Goal: Task Accomplishment & Management: Complete application form

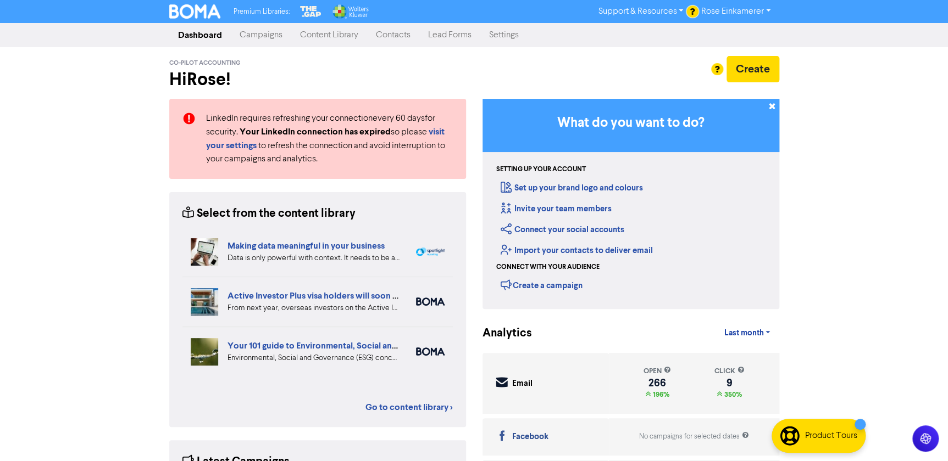
click at [400, 35] on link "Contacts" at bounding box center [393, 35] width 52 height 22
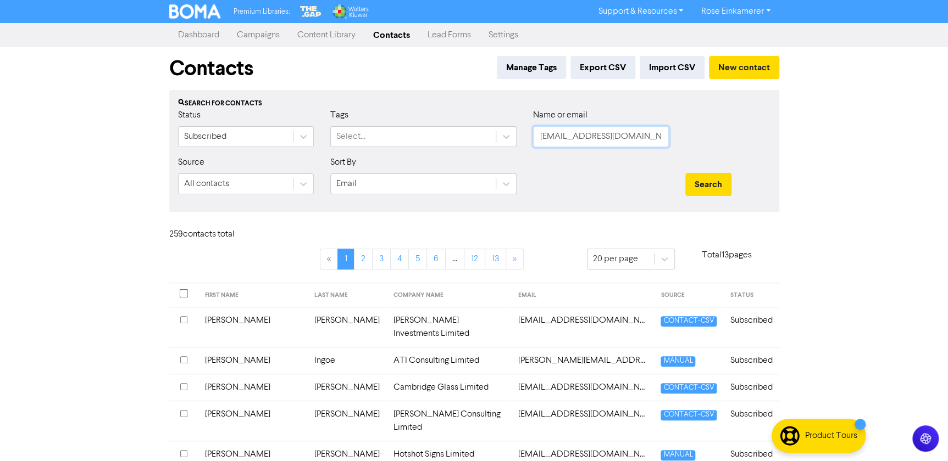
click at [626, 133] on input "[EMAIL_ADDRESS][DOMAIN_NAME]" at bounding box center [601, 136] width 136 height 21
drag, startPoint x: 623, startPoint y: 134, endPoint x: 450, endPoint y: 126, distance: 173.2
click at [458, 127] on div "Status Subscribed Tags Select... Name or email [EMAIL_ADDRESS][DOMAIN_NAME]" at bounding box center [474, 132] width 609 height 47
type input "aidan"
click at [685, 173] on button "Search" at bounding box center [708, 184] width 46 height 23
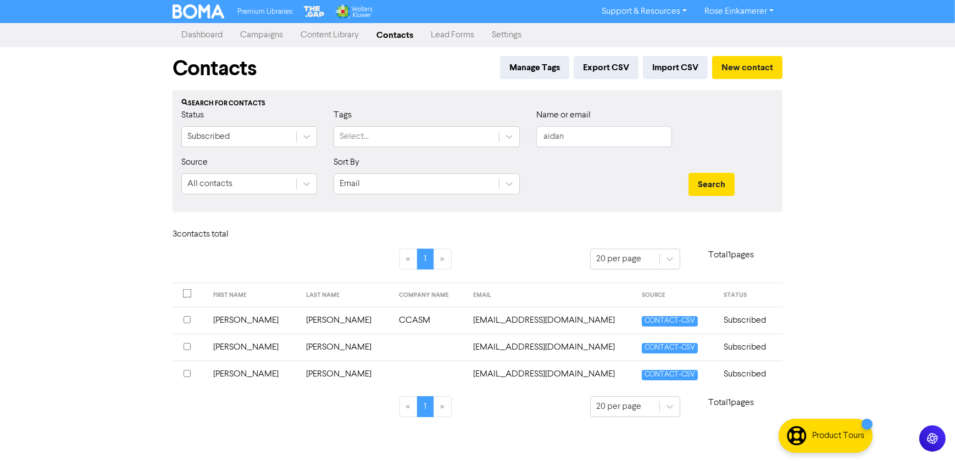
click at [486, 319] on td "[EMAIL_ADDRESS][DOMAIN_NAME]" at bounding box center [550, 320] width 169 height 27
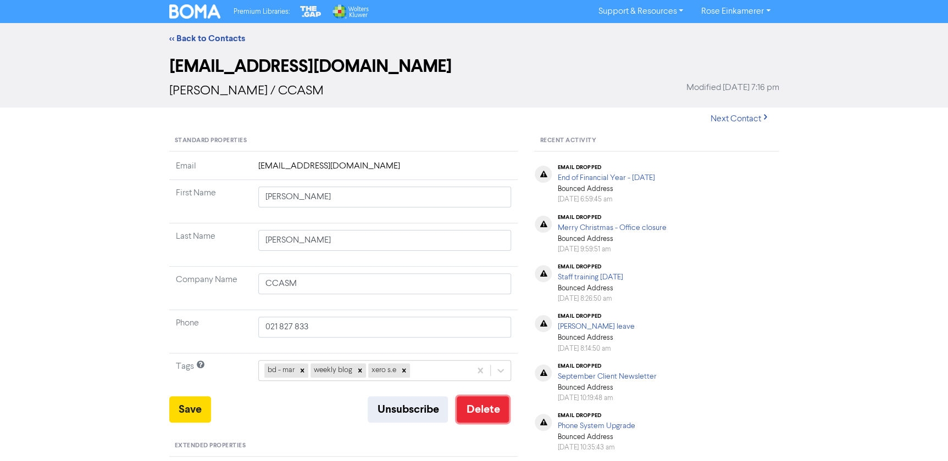
click at [486, 401] on button "Delete" at bounding box center [482, 410] width 52 height 26
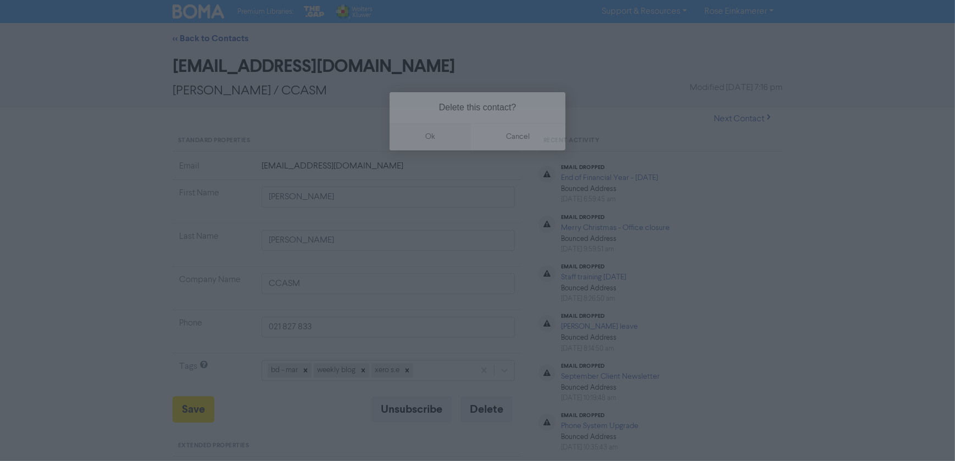
click at [436, 141] on button "ok" at bounding box center [429, 136] width 81 height 27
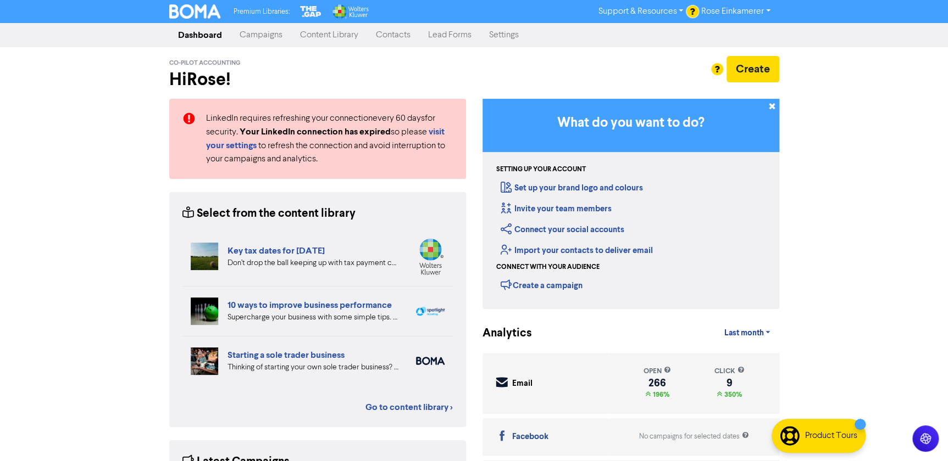
click at [396, 37] on link "Contacts" at bounding box center [393, 35] width 52 height 22
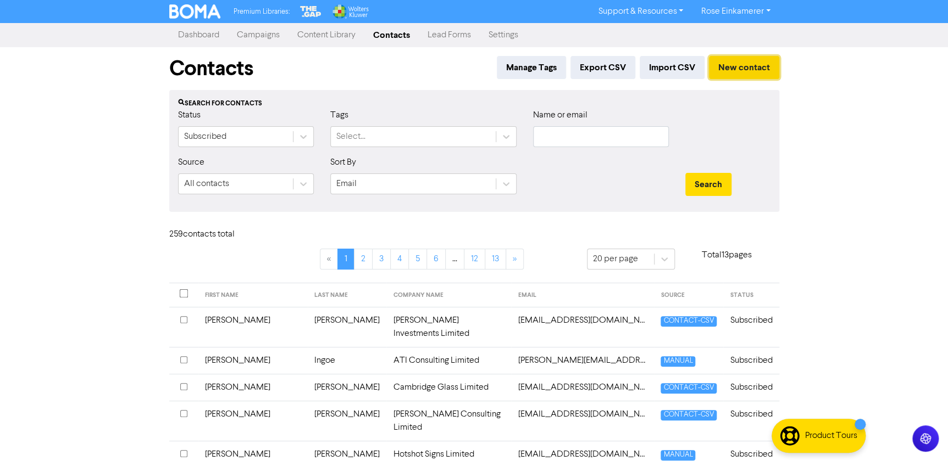
click at [471, 65] on button "New contact" at bounding box center [744, 67] width 70 height 23
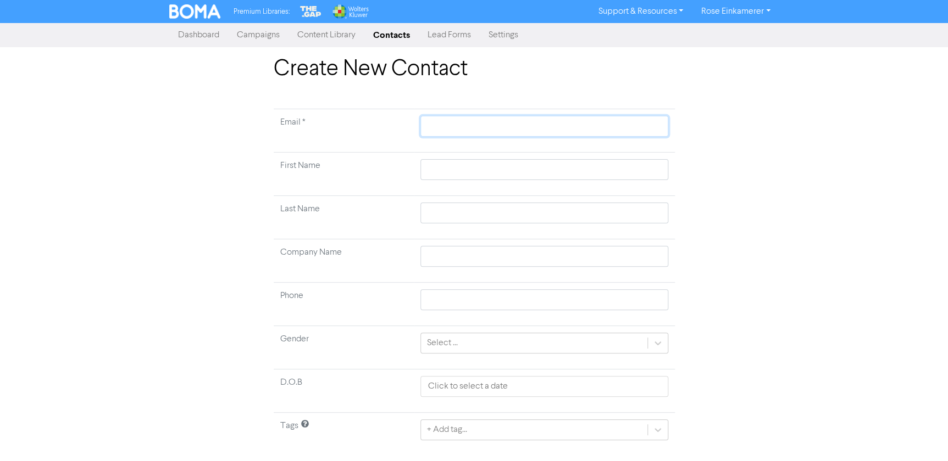
click at [447, 126] on input "text" at bounding box center [543, 126] width 247 height 21
paste input "aidanboswell@gmail.com"
type input "aidanboswell@gmail.com"
click at [452, 176] on input "text" at bounding box center [543, 169] width 247 height 21
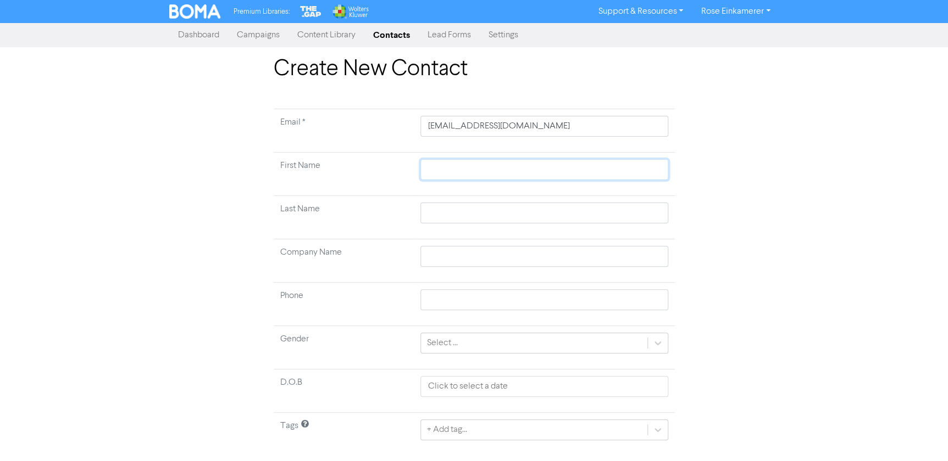
type input "A"
type input "Ai"
type input "Aid"
type input "Aida"
type input "[PERSON_NAME]"
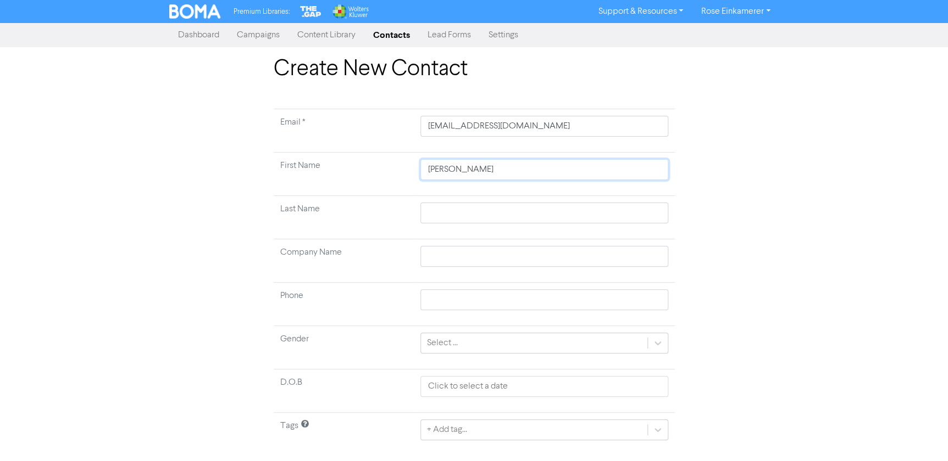
type input "[PERSON_NAME]"
type input "B"
type input "Bo"
type input "Bos"
type input "Bosw"
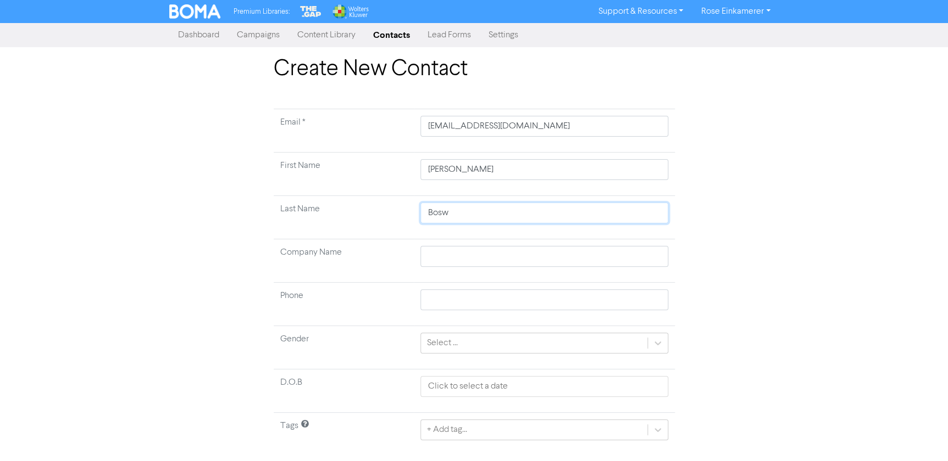
type input "Boswe"
type input "Boswel"
type input "[PERSON_NAME]"
click at [471, 257] on input "text" at bounding box center [543, 256] width 247 height 21
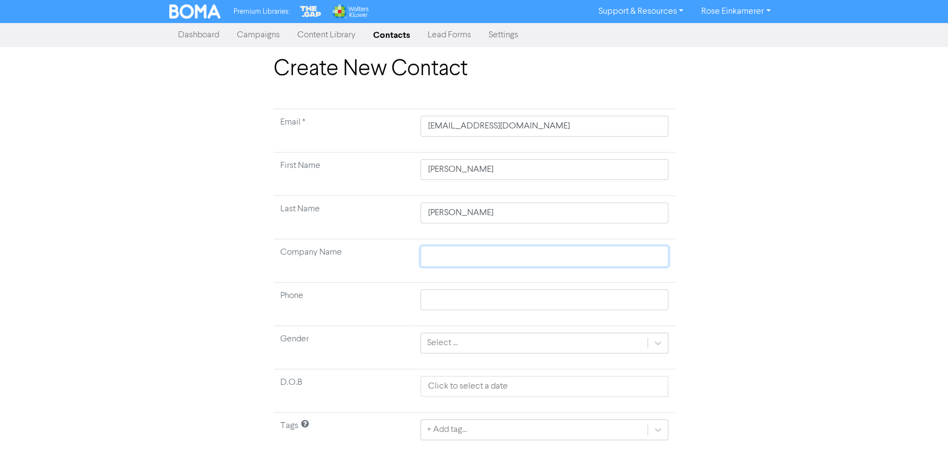
click at [448, 249] on input "text" at bounding box center [543, 256] width 247 height 21
paste input "Praedium Discovery Pty Ltd"
type input "Praedium Discovery Pty Ltd"
click at [471, 308] on input "text" at bounding box center [543, 300] width 247 height 21
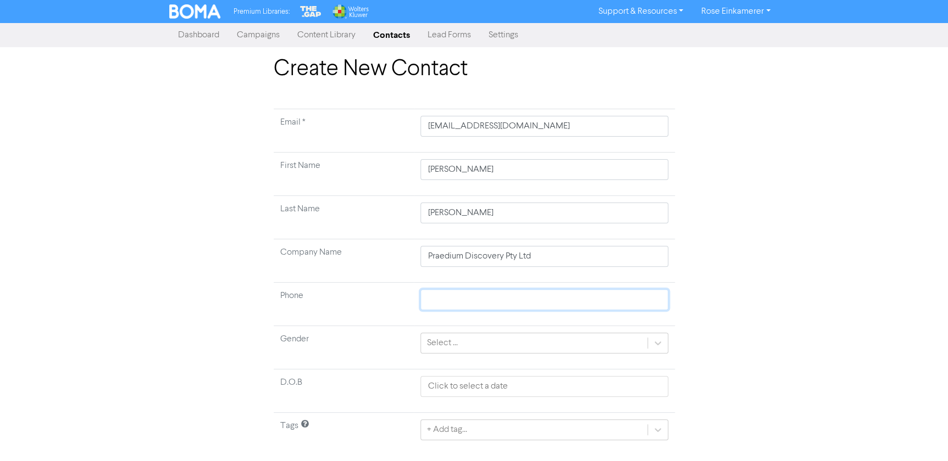
paste input "21 827 833"
type input "21 827 833"
click at [471, 346] on icon at bounding box center [657, 343] width 11 height 11
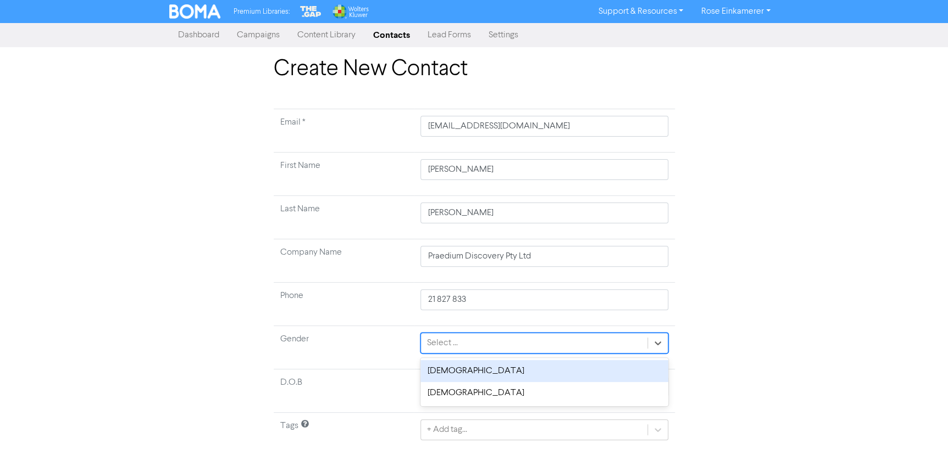
click at [471, 376] on div "Male" at bounding box center [543, 371] width 247 height 22
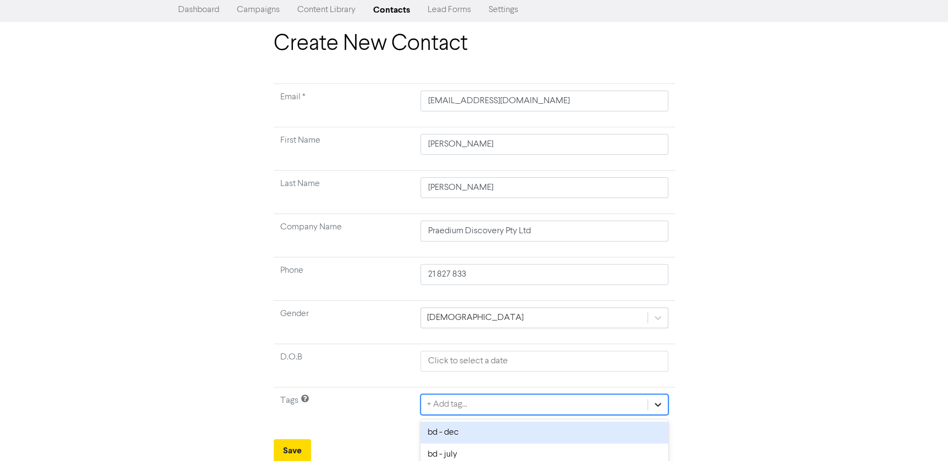
scroll to position [148, 0]
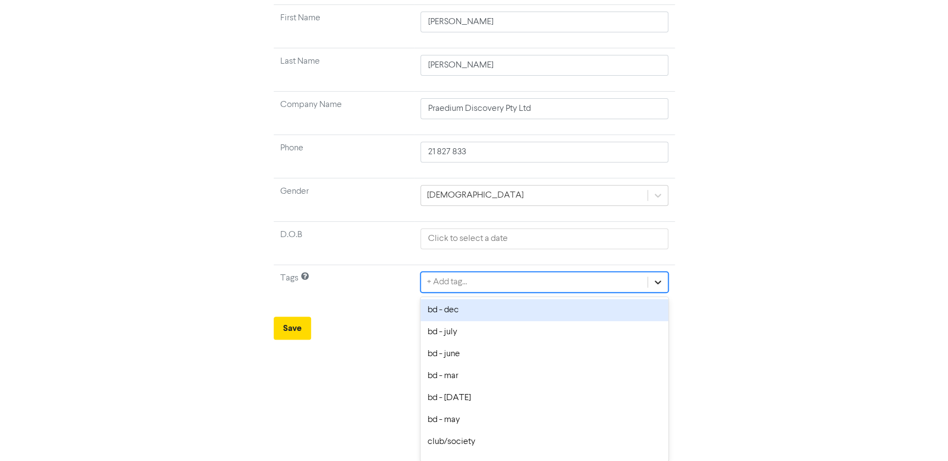
click at [471, 293] on div "option bd - dec focused, 1 of 31. 31 results available. Use Up and Down to choo…" at bounding box center [543, 282] width 247 height 21
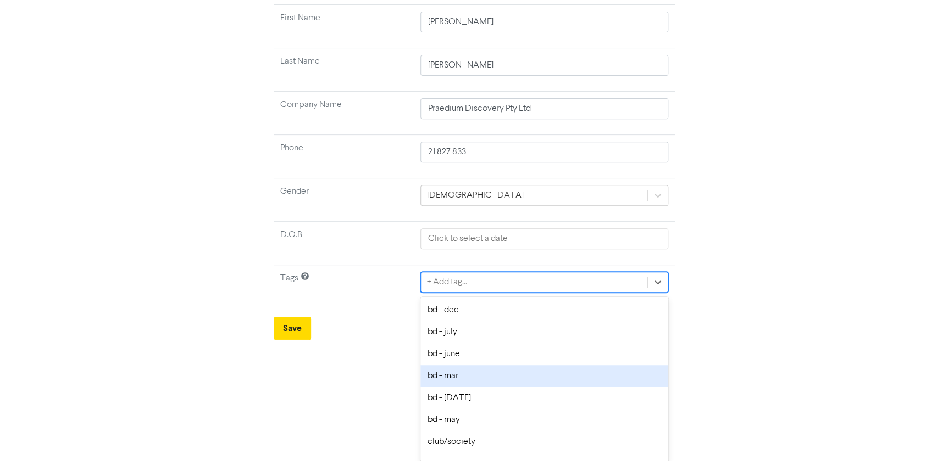
click at [471, 377] on div "bd - mar" at bounding box center [543, 376] width 247 height 22
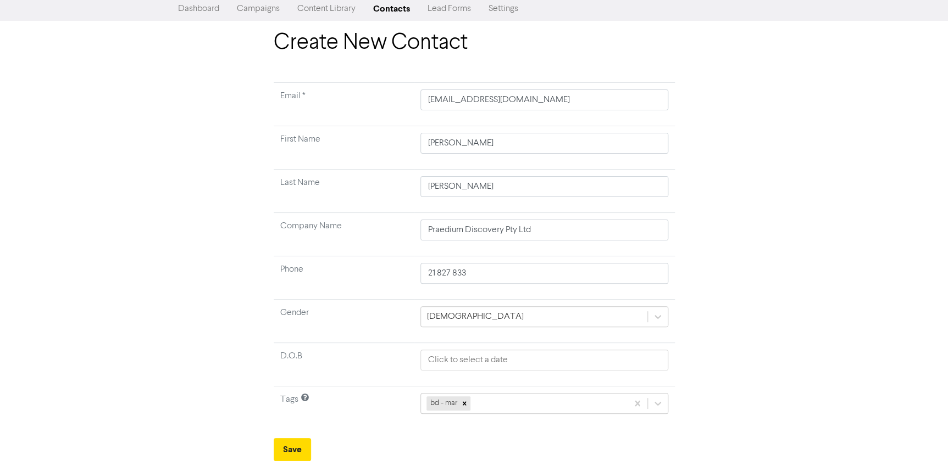
scroll to position [25, 0]
click at [471, 403] on div "bd - mar" at bounding box center [543, 404] width 247 height 21
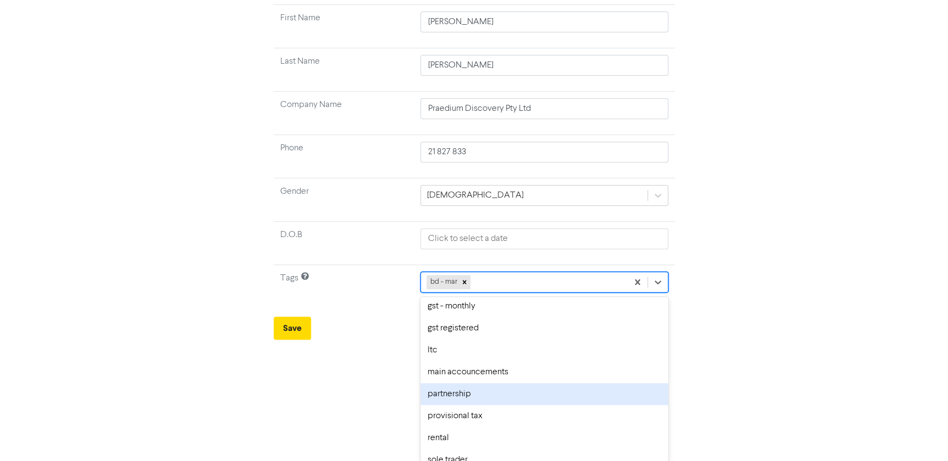
scroll to position [498, 0]
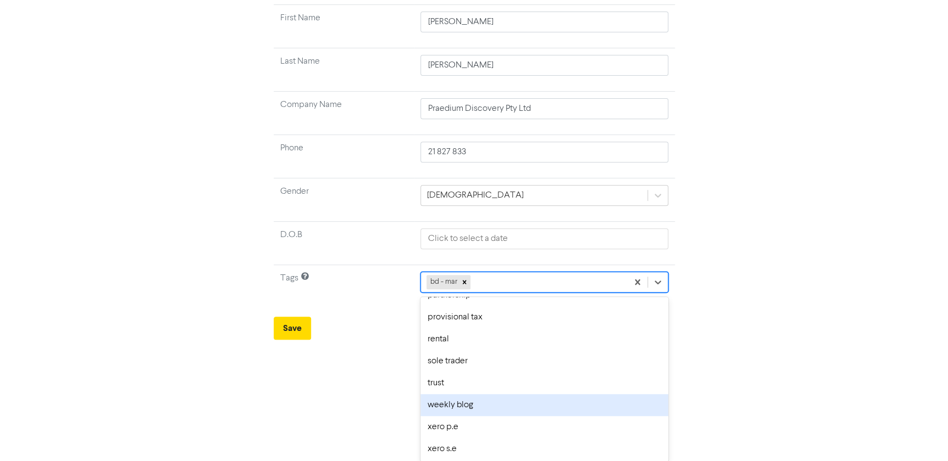
click at [471, 409] on div "weekly blog" at bounding box center [543, 405] width 247 height 22
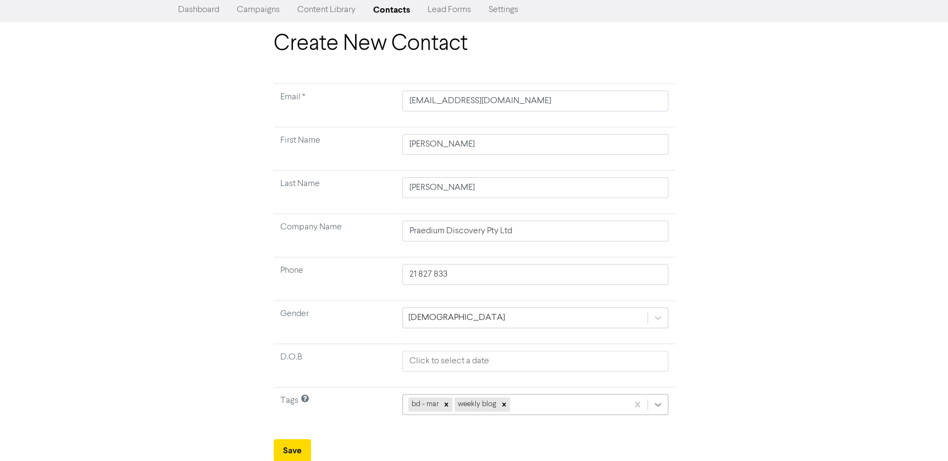
click at [471, 407] on div "bd - mar weekly blog" at bounding box center [534, 404] width 265 height 21
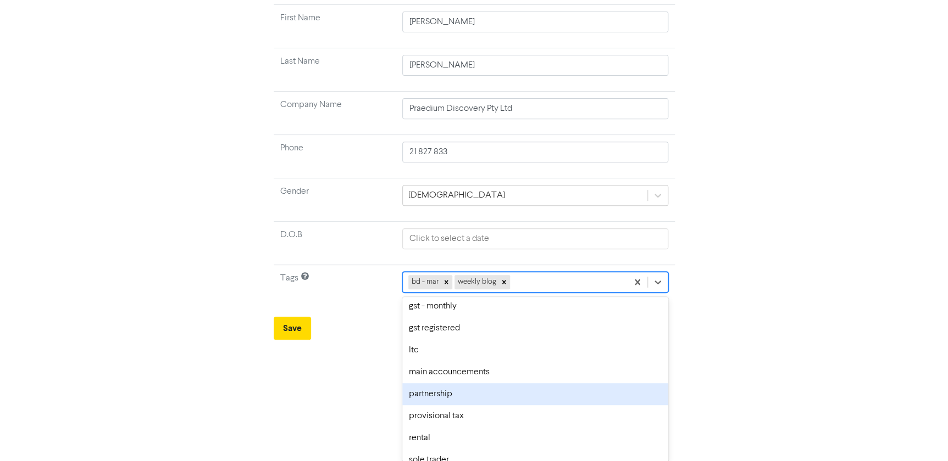
scroll to position [476, 0]
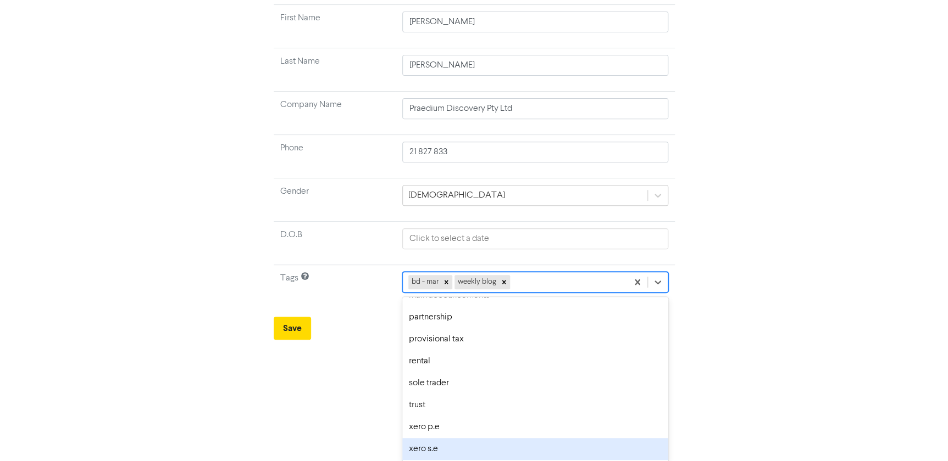
click at [471, 428] on div "xero s.e" at bounding box center [534, 449] width 265 height 22
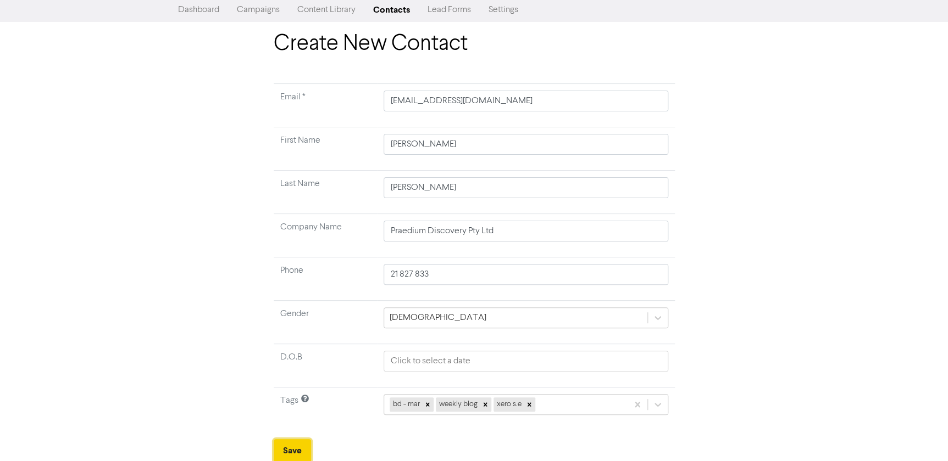
click at [302, 428] on button "Save" at bounding box center [292, 450] width 37 height 23
